Goal: Transaction & Acquisition: Download file/media

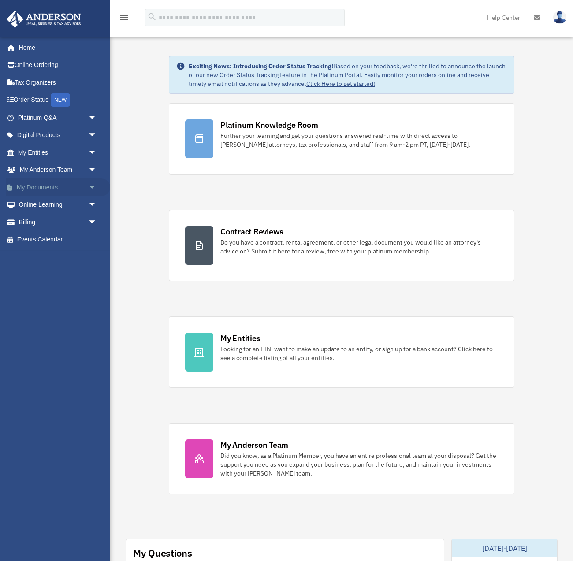
click at [94, 188] on span "arrow_drop_down" at bounding box center [97, 188] width 18 height 18
click at [35, 202] on link "Box" at bounding box center [61, 205] width 98 height 18
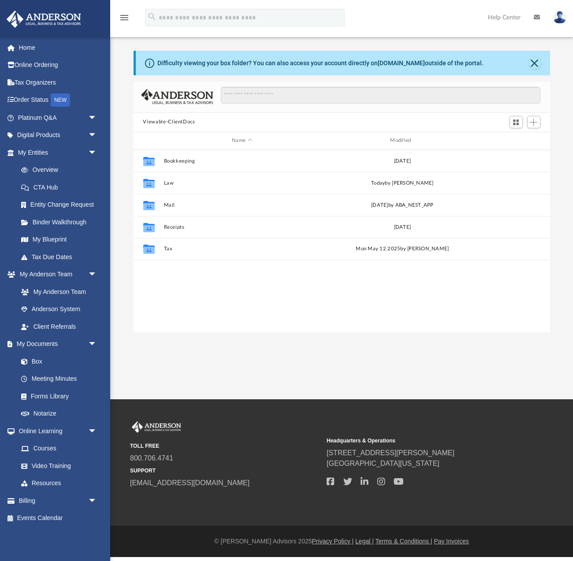
scroll to position [200, 417]
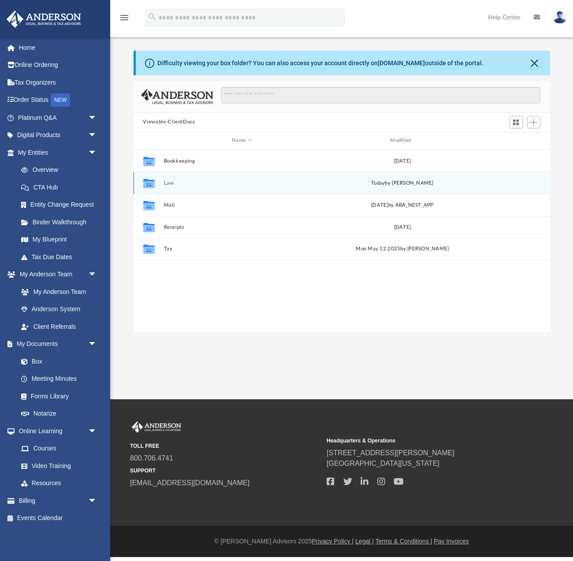
click at [169, 182] on button "Law" at bounding box center [242, 183] width 156 height 6
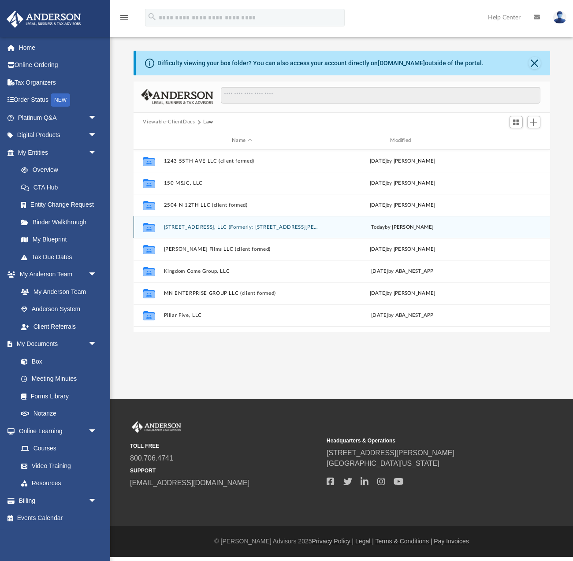
click at [192, 225] on button "330 2nd Street, LLC (Formerly: 158 Wayne Apt 217A, LLC; Seven Yes Eight LLC)" at bounding box center [242, 227] width 156 height 6
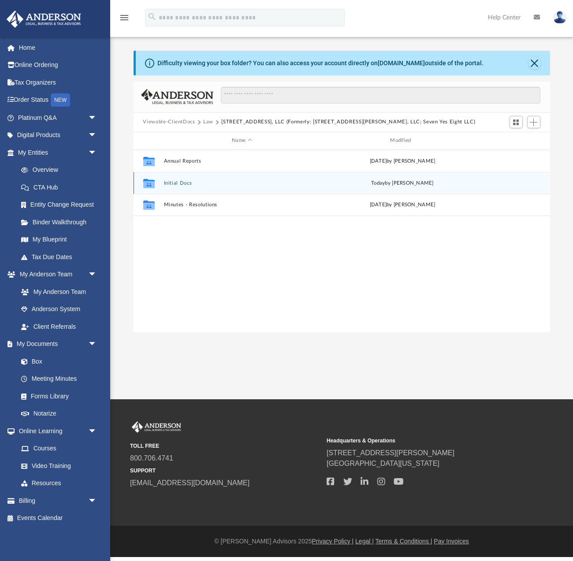
click at [180, 184] on button "Initial Docs" at bounding box center [242, 183] width 156 height 6
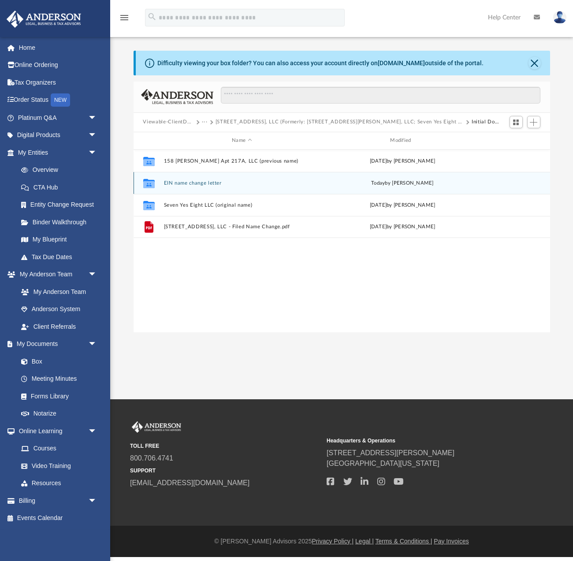
click at [200, 182] on button "EIN name change letter" at bounding box center [242, 183] width 156 height 6
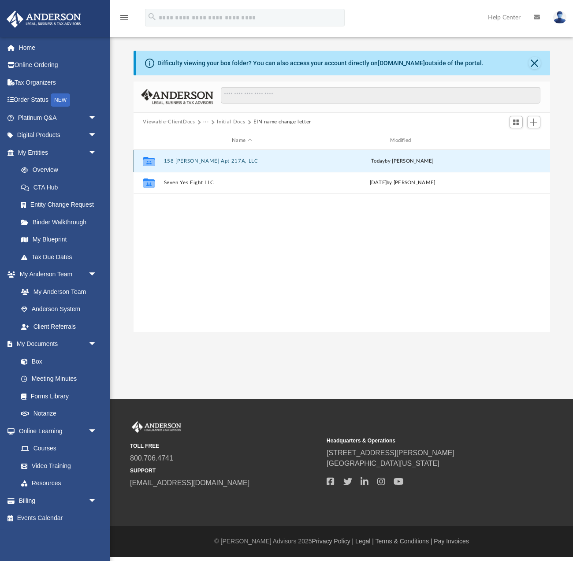
click at [202, 159] on button "158 Wayne Apt 217A, LLC" at bounding box center [242, 161] width 156 height 6
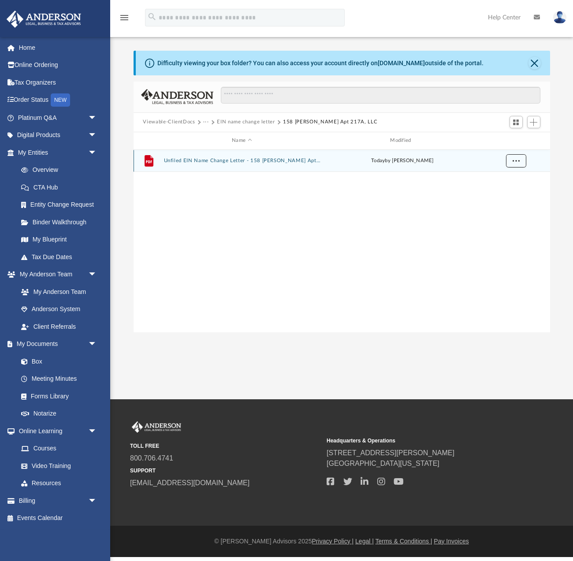
click at [514, 160] on span "More options" at bounding box center [515, 160] width 7 height 5
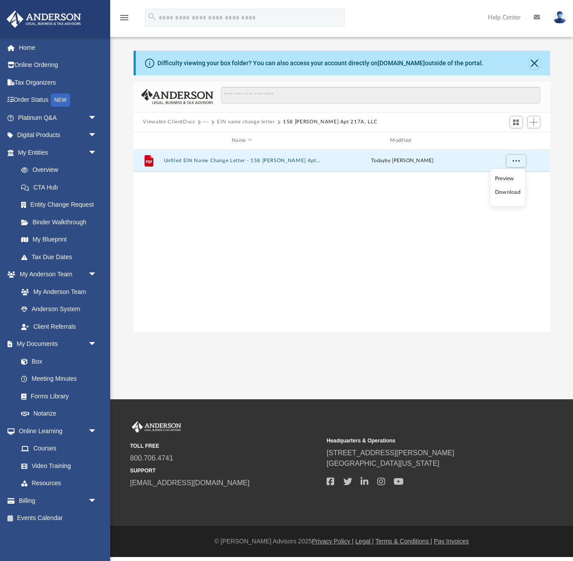
click at [507, 194] on li "Download" at bounding box center [508, 192] width 26 height 9
